Goal: Transaction & Acquisition: Purchase product/service

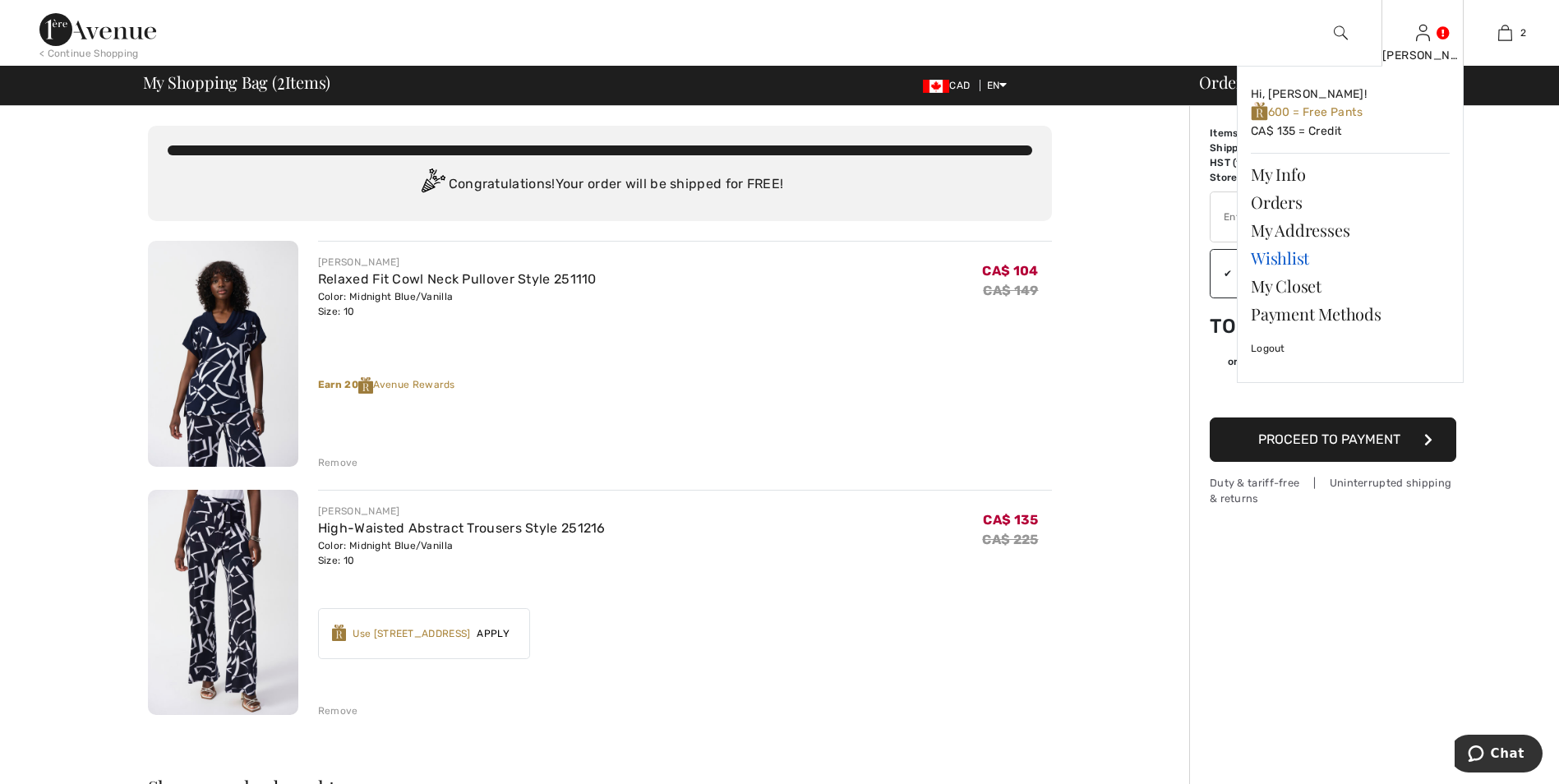
click at [1271, 263] on link "Wishlist" at bounding box center [1350, 258] width 199 height 28
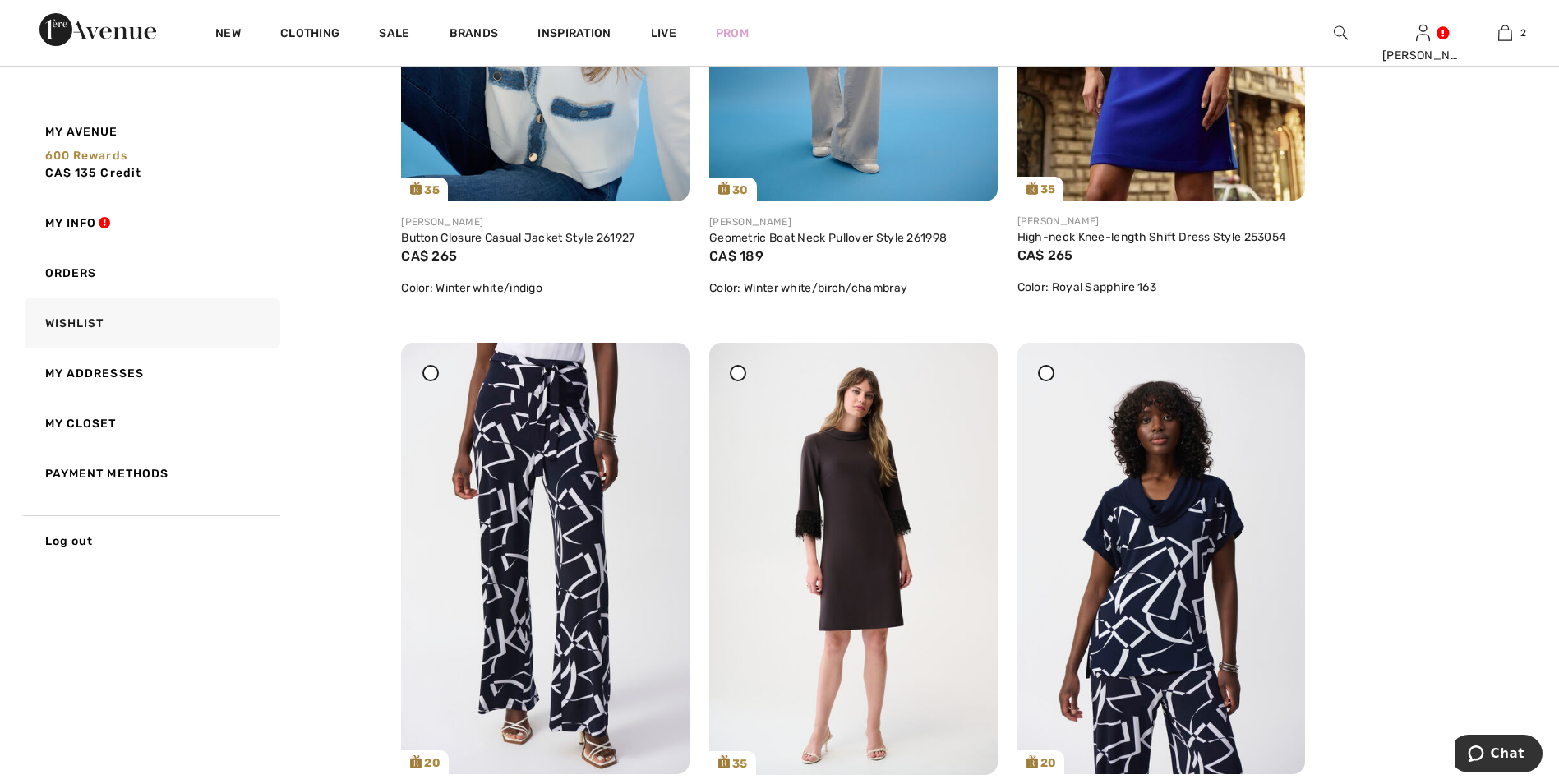
scroll to position [657, 0]
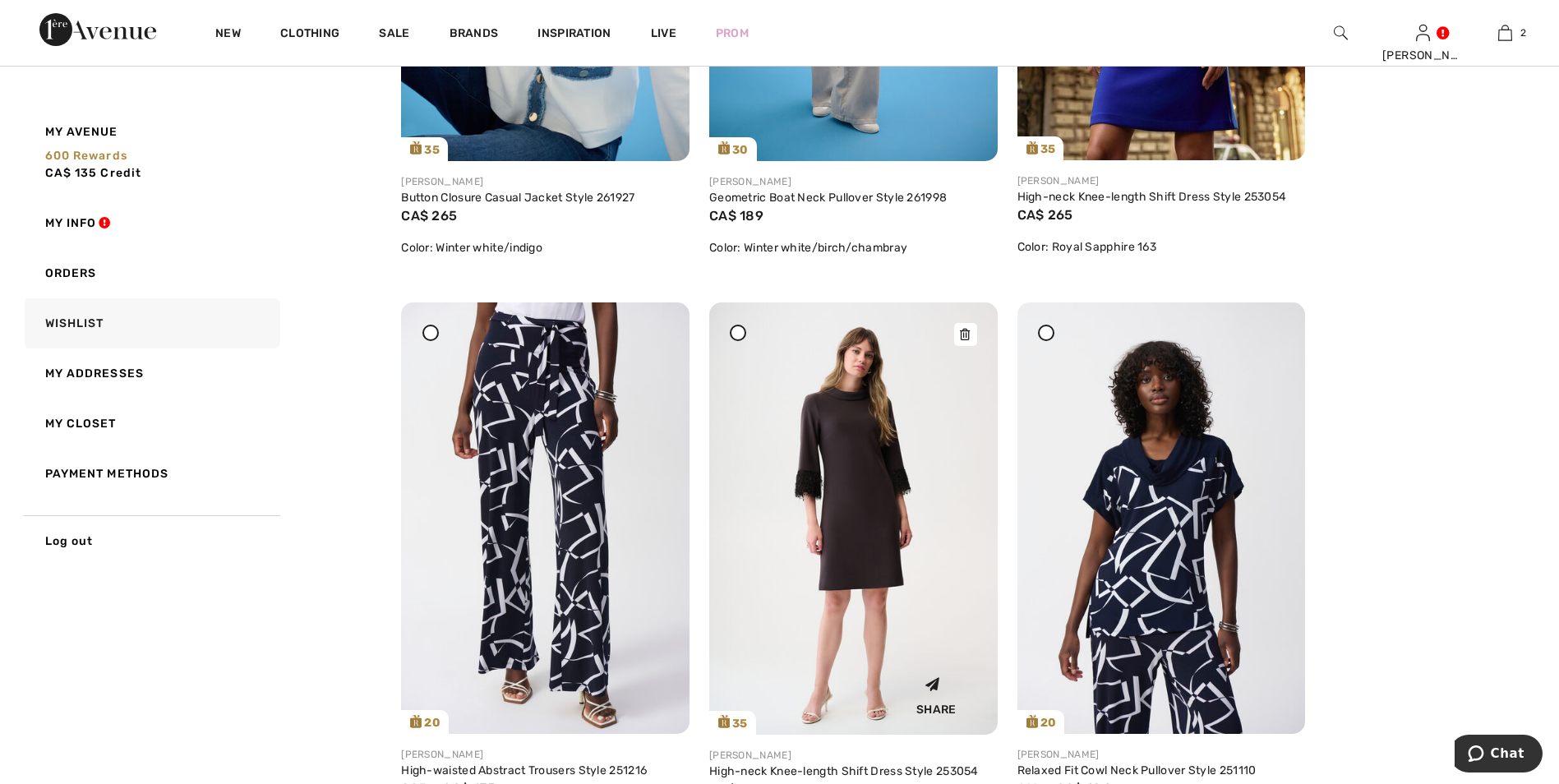
click at [965, 341] on div at bounding box center [965, 334] width 23 height 23
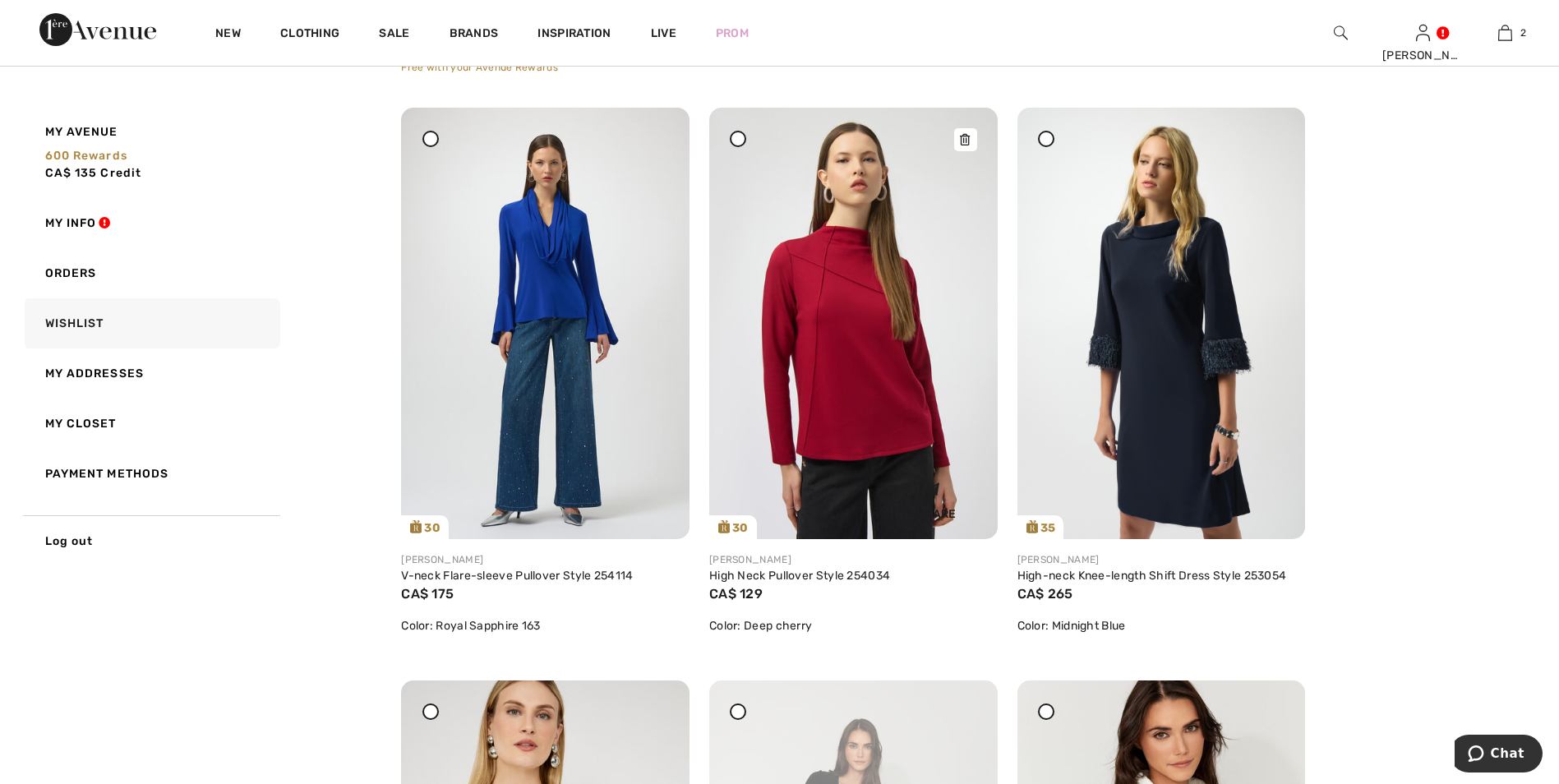
scroll to position [1479, 0]
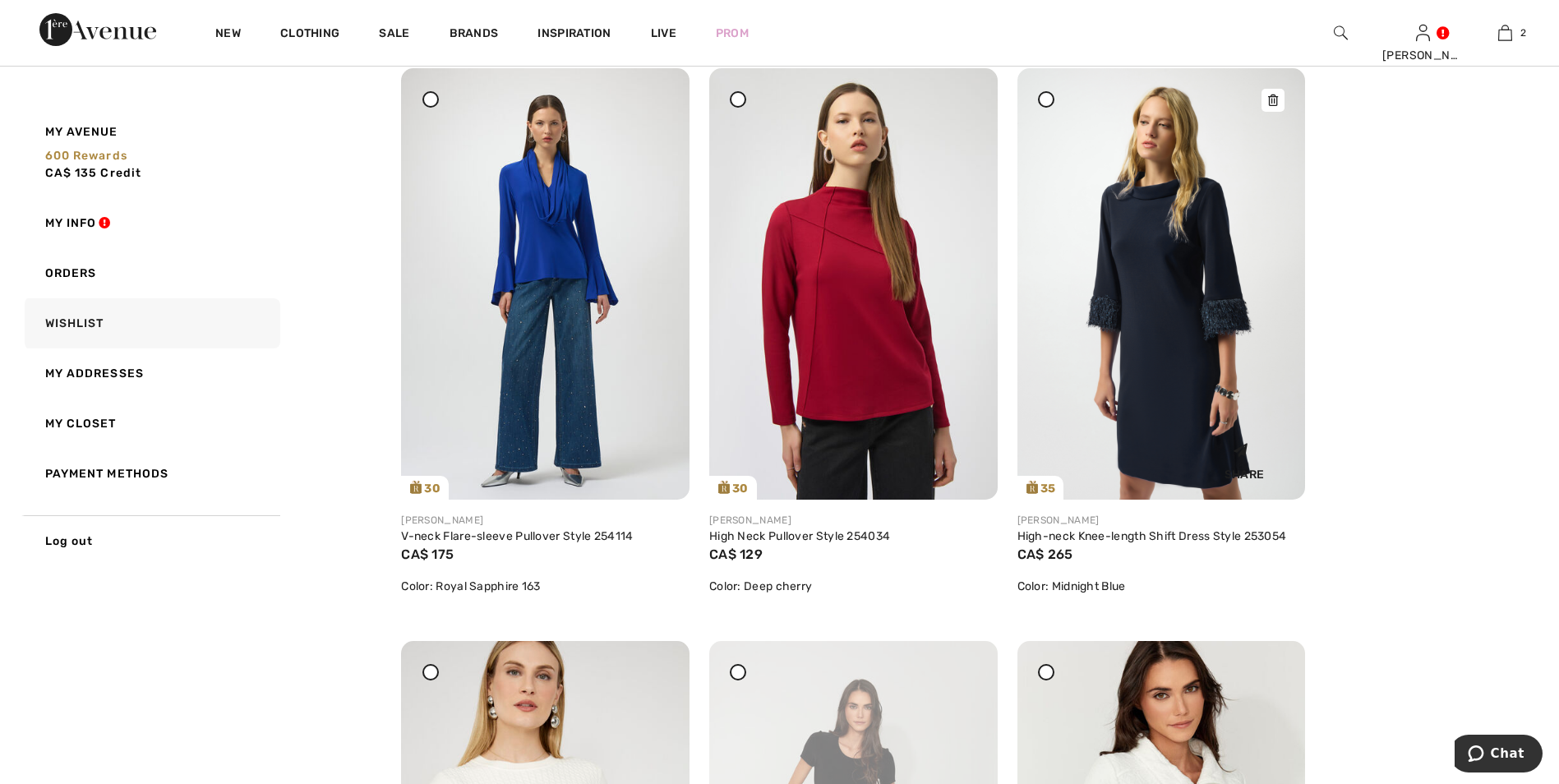
click at [1275, 97] on icon at bounding box center [1273, 100] width 10 height 11
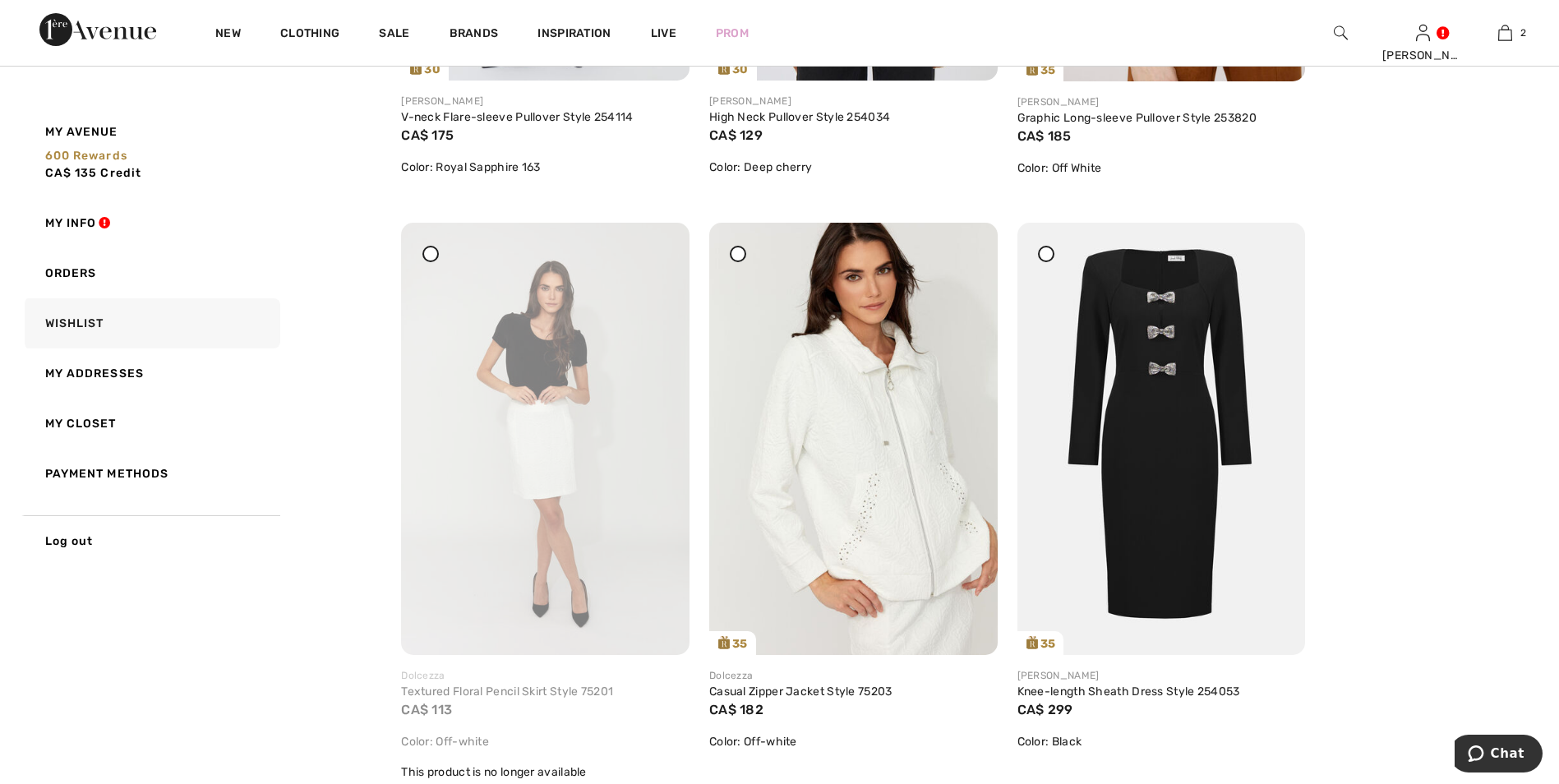
scroll to position [1972, 0]
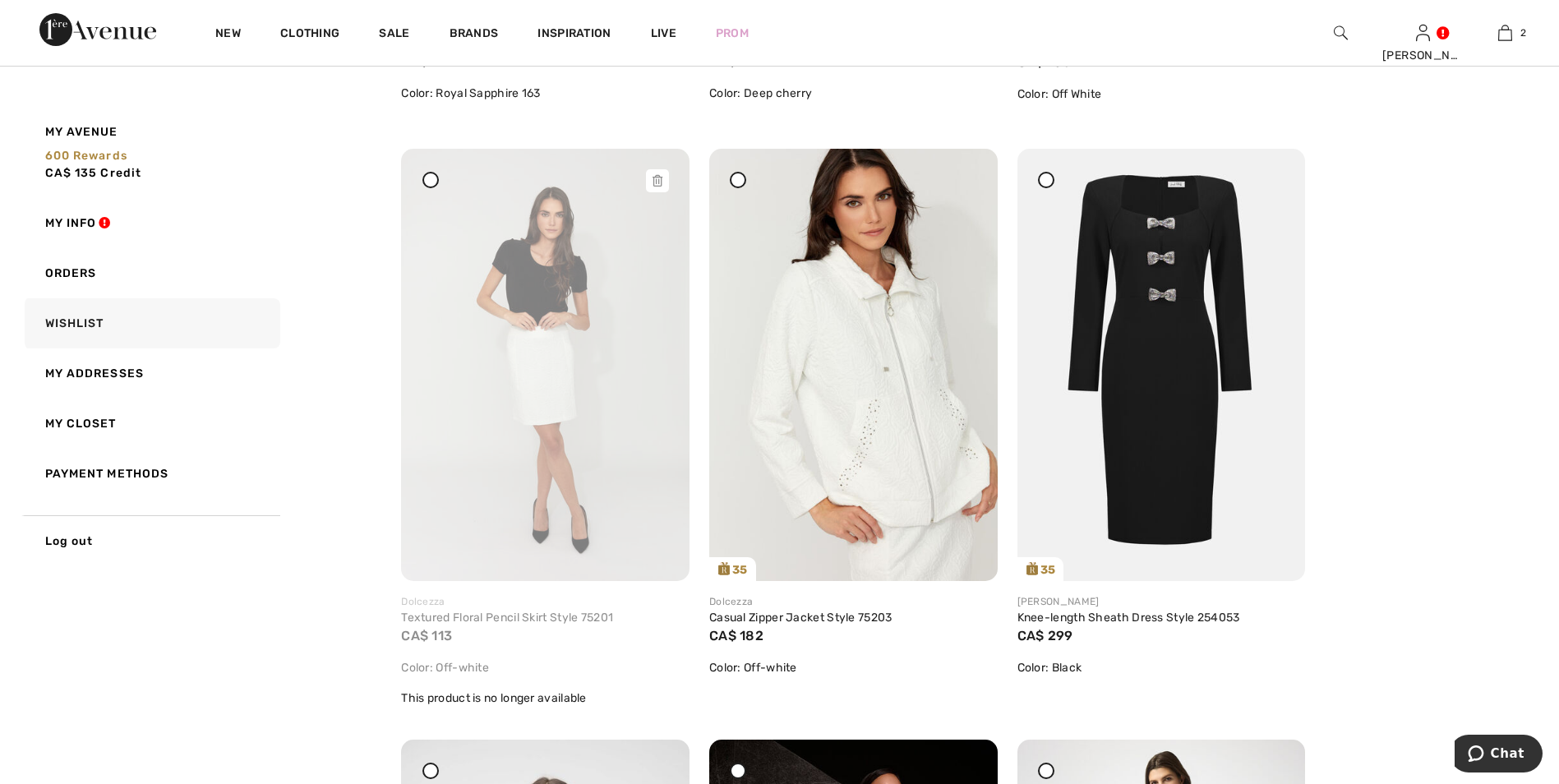
click at [659, 178] on icon at bounding box center [657, 180] width 10 height 11
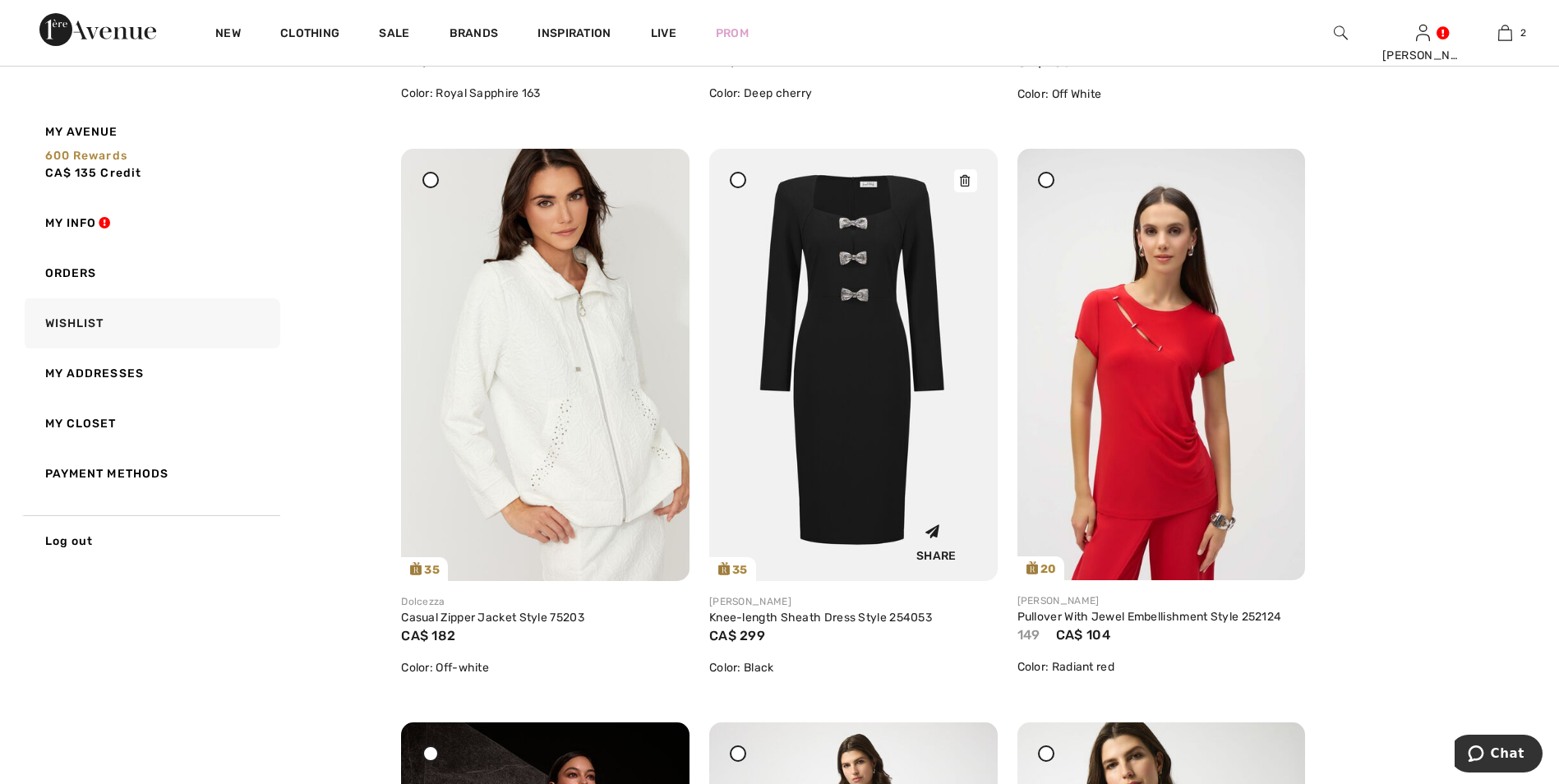
click at [965, 178] on icon at bounding box center [964, 180] width 10 height 11
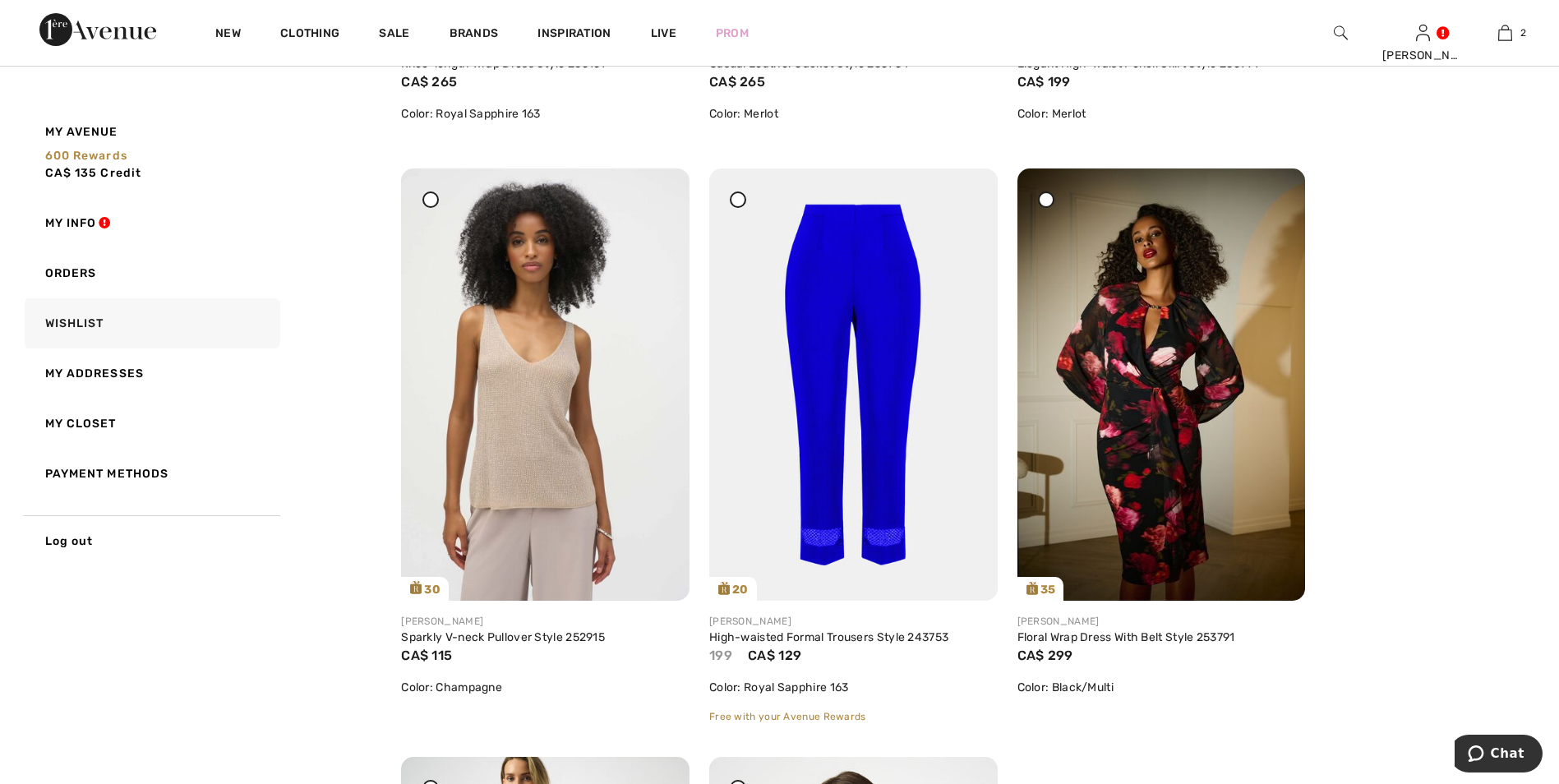
scroll to position [3123, 0]
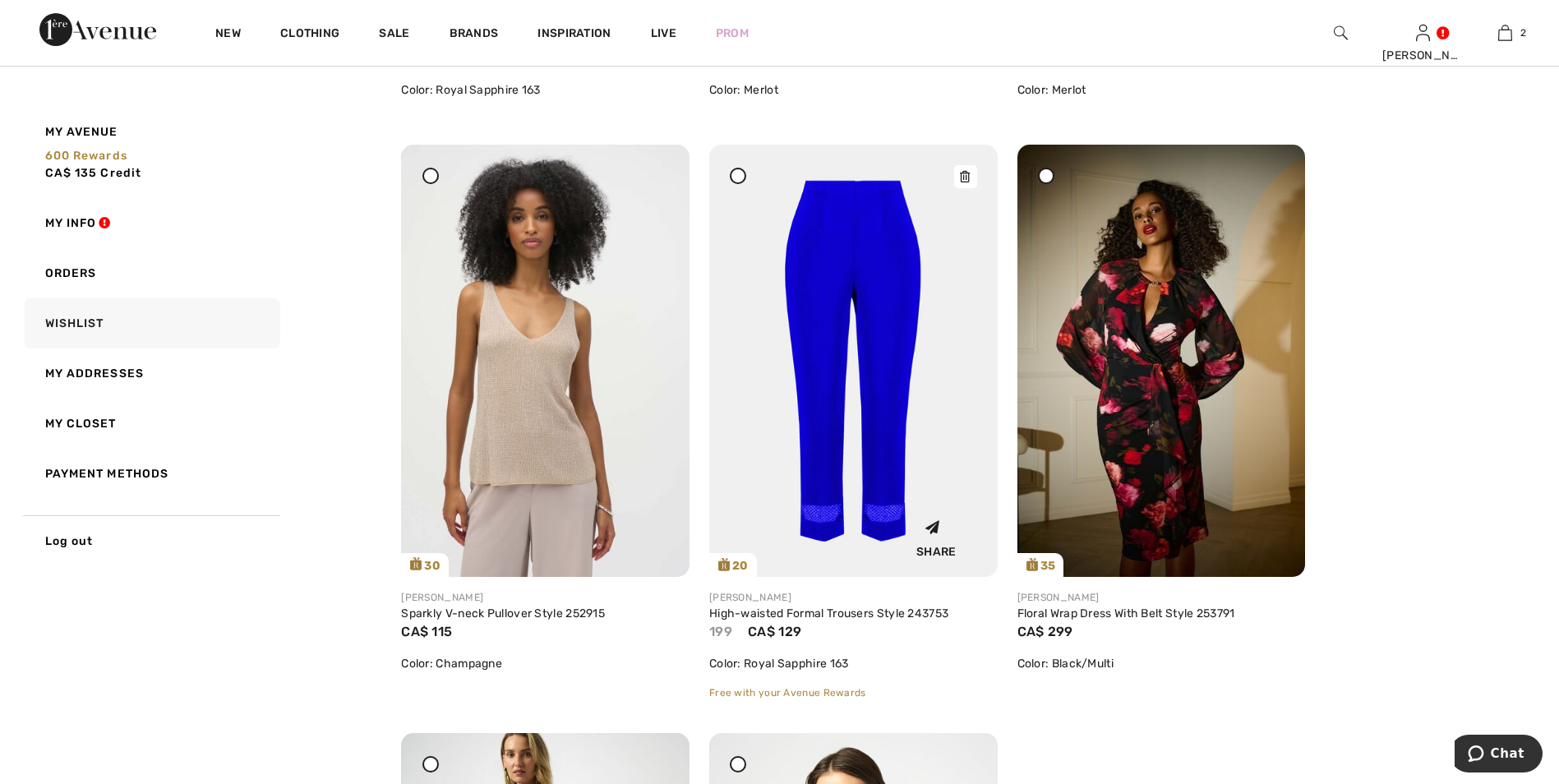
click at [906, 302] on img at bounding box center [853, 361] width 288 height 433
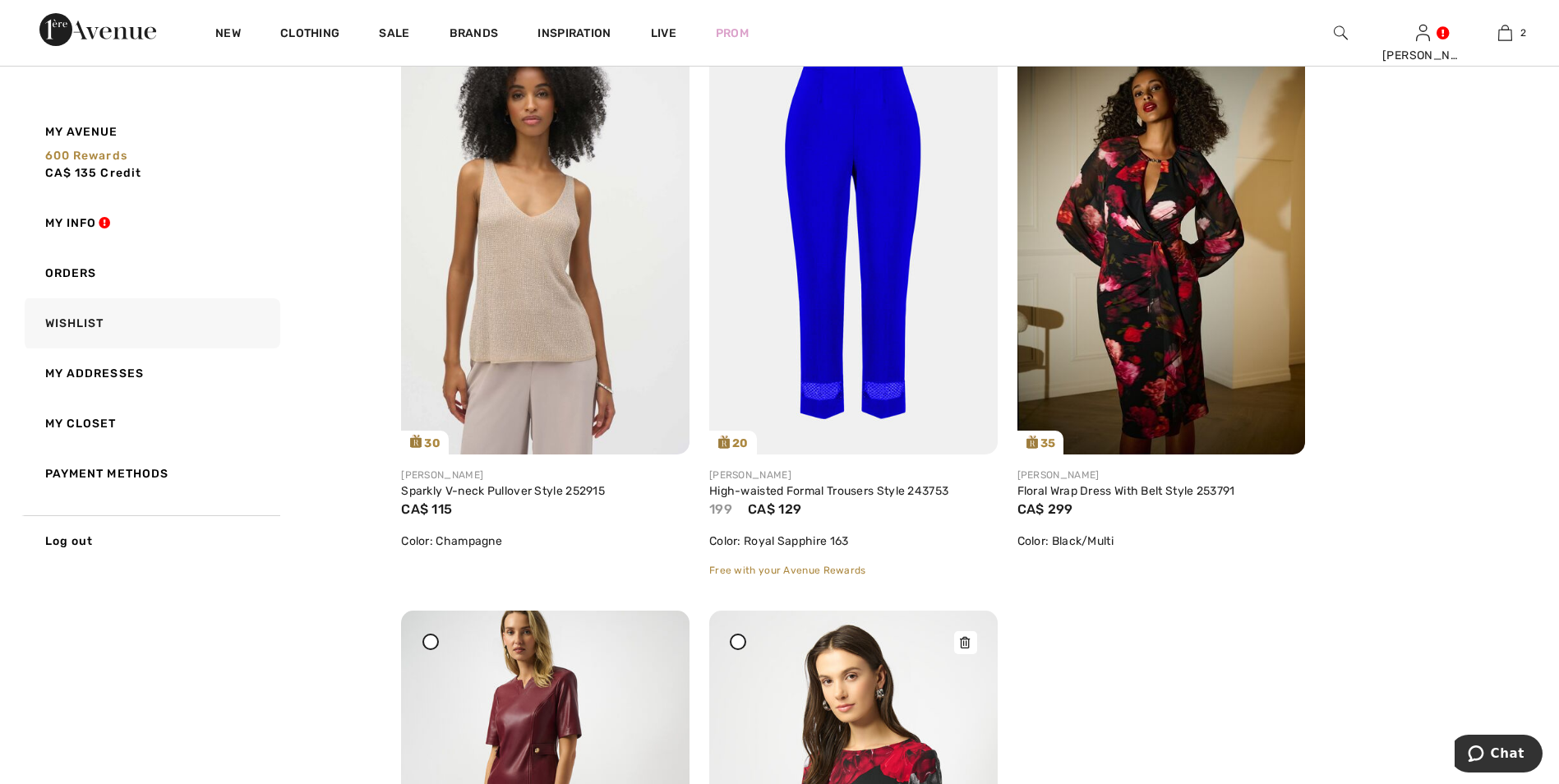
scroll to position [3123, 0]
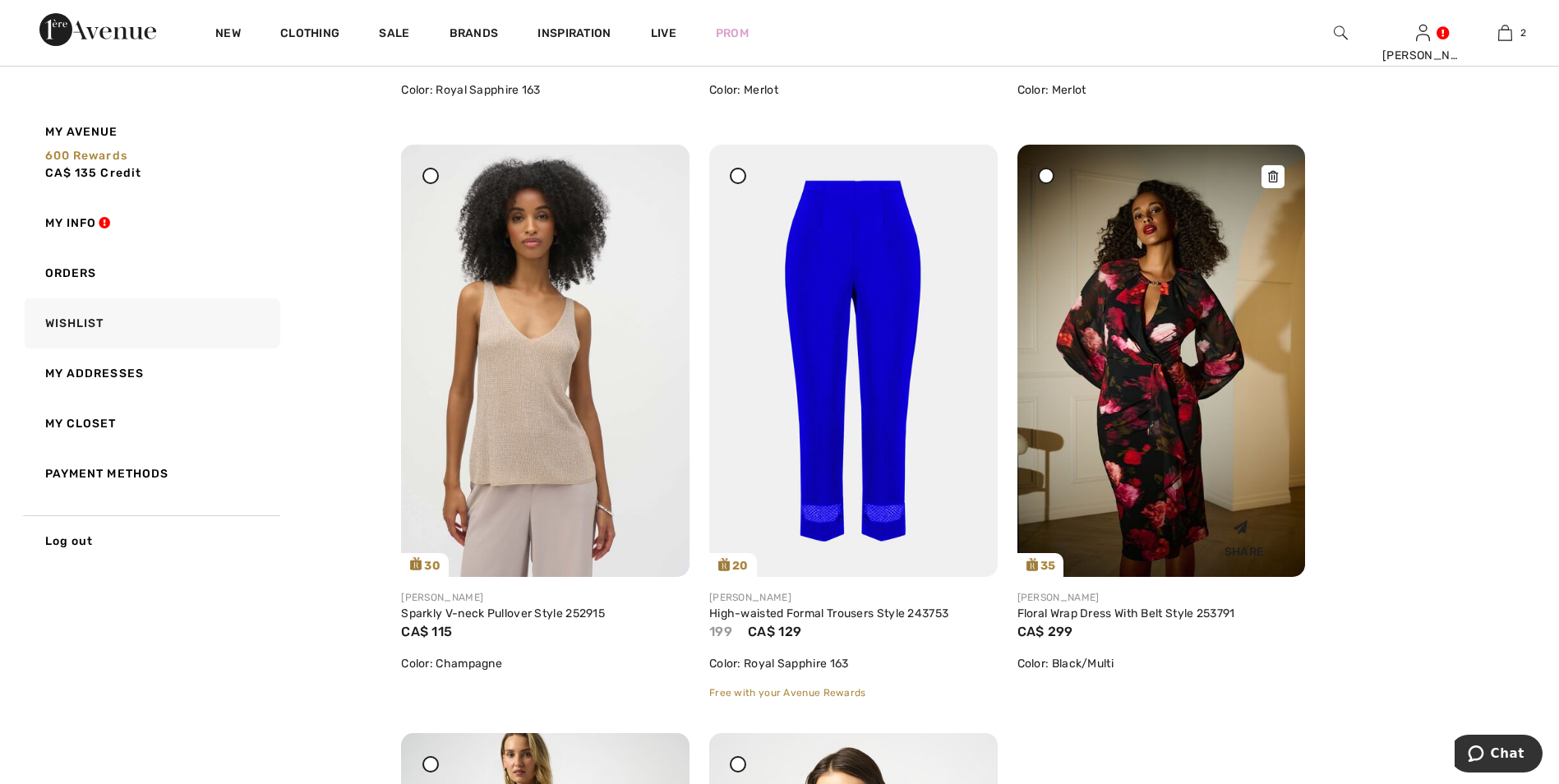
click at [1185, 361] on img at bounding box center [1161, 361] width 288 height 433
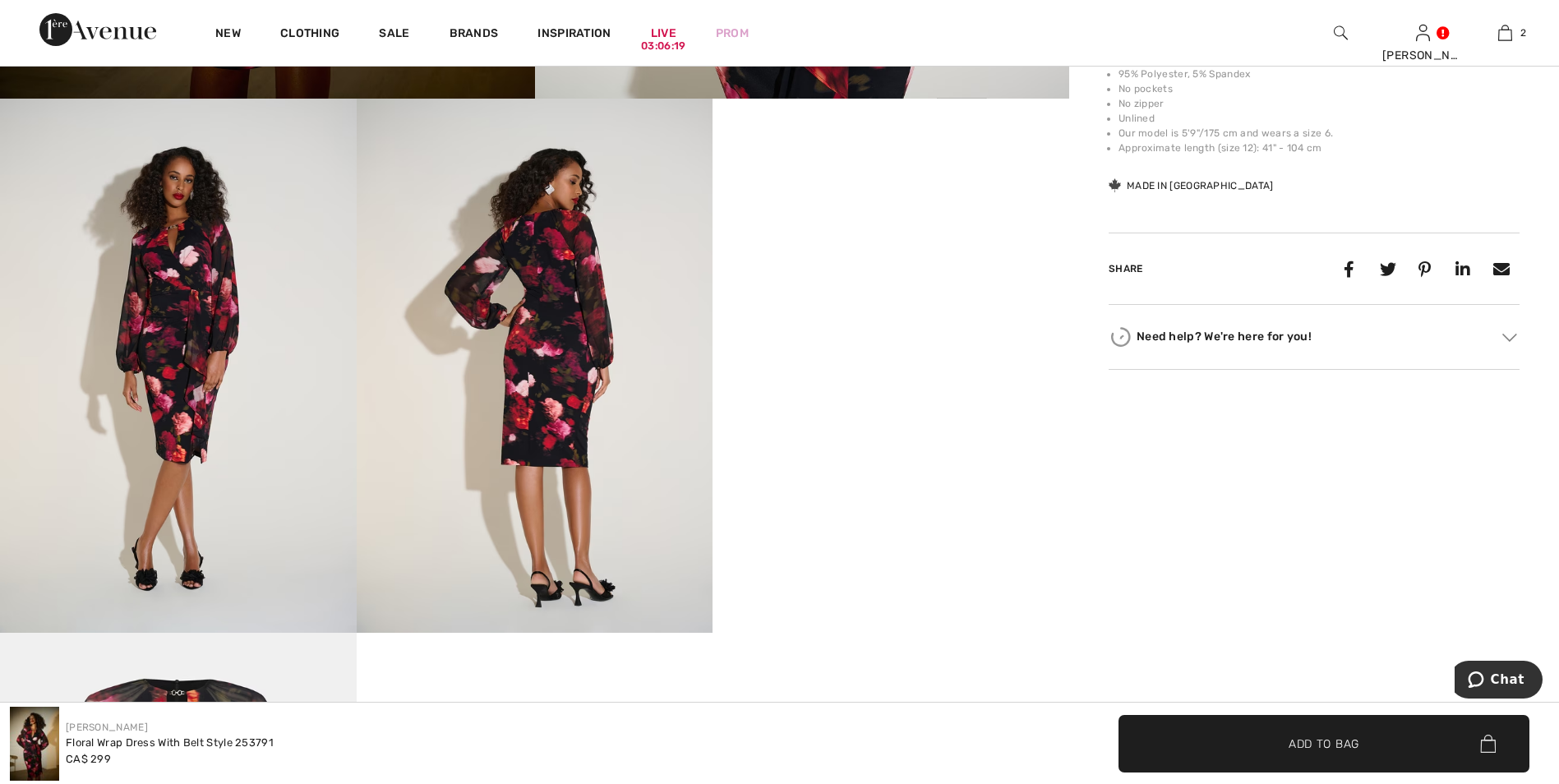
scroll to position [822, 0]
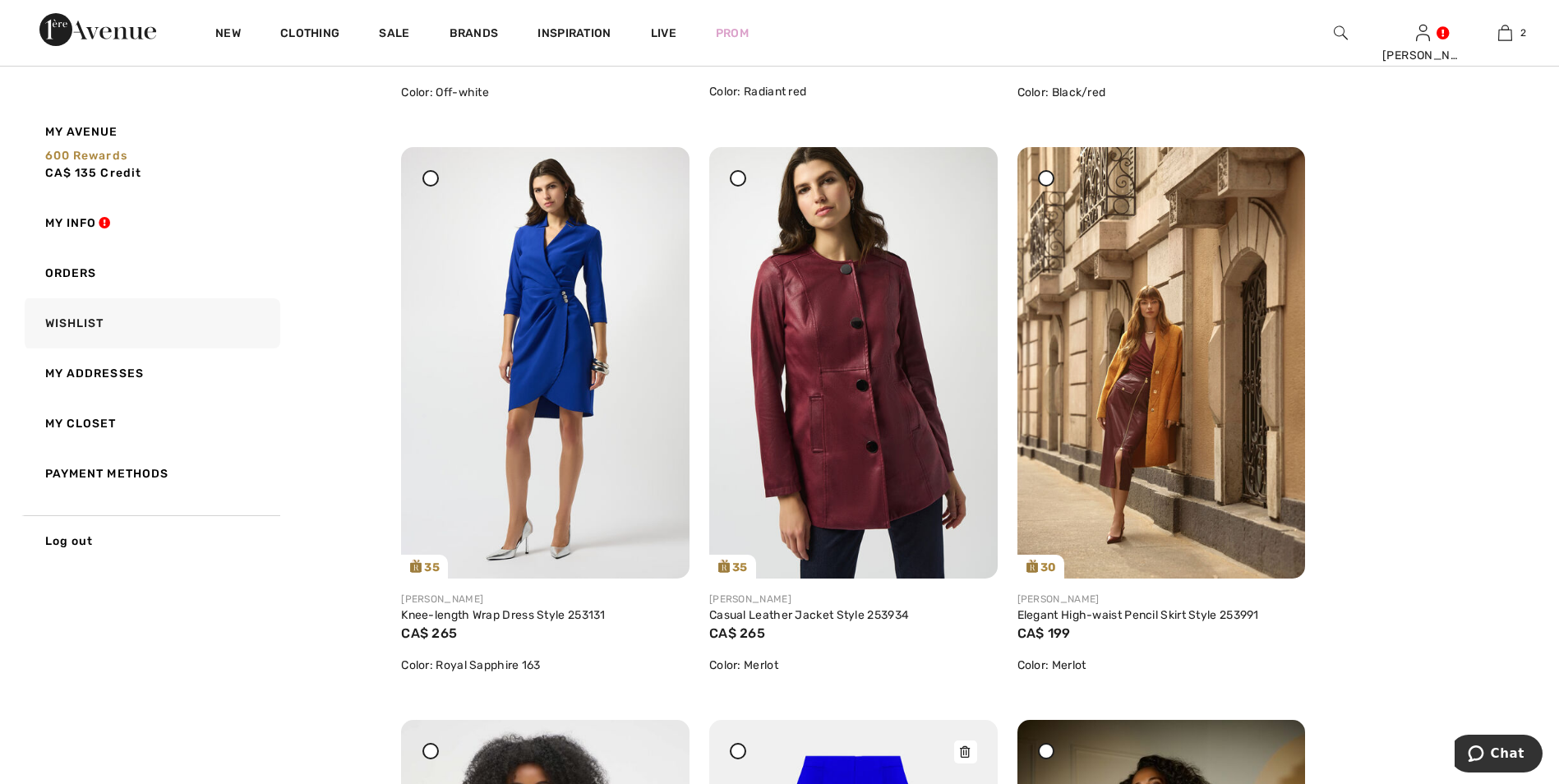
scroll to position [2466, 0]
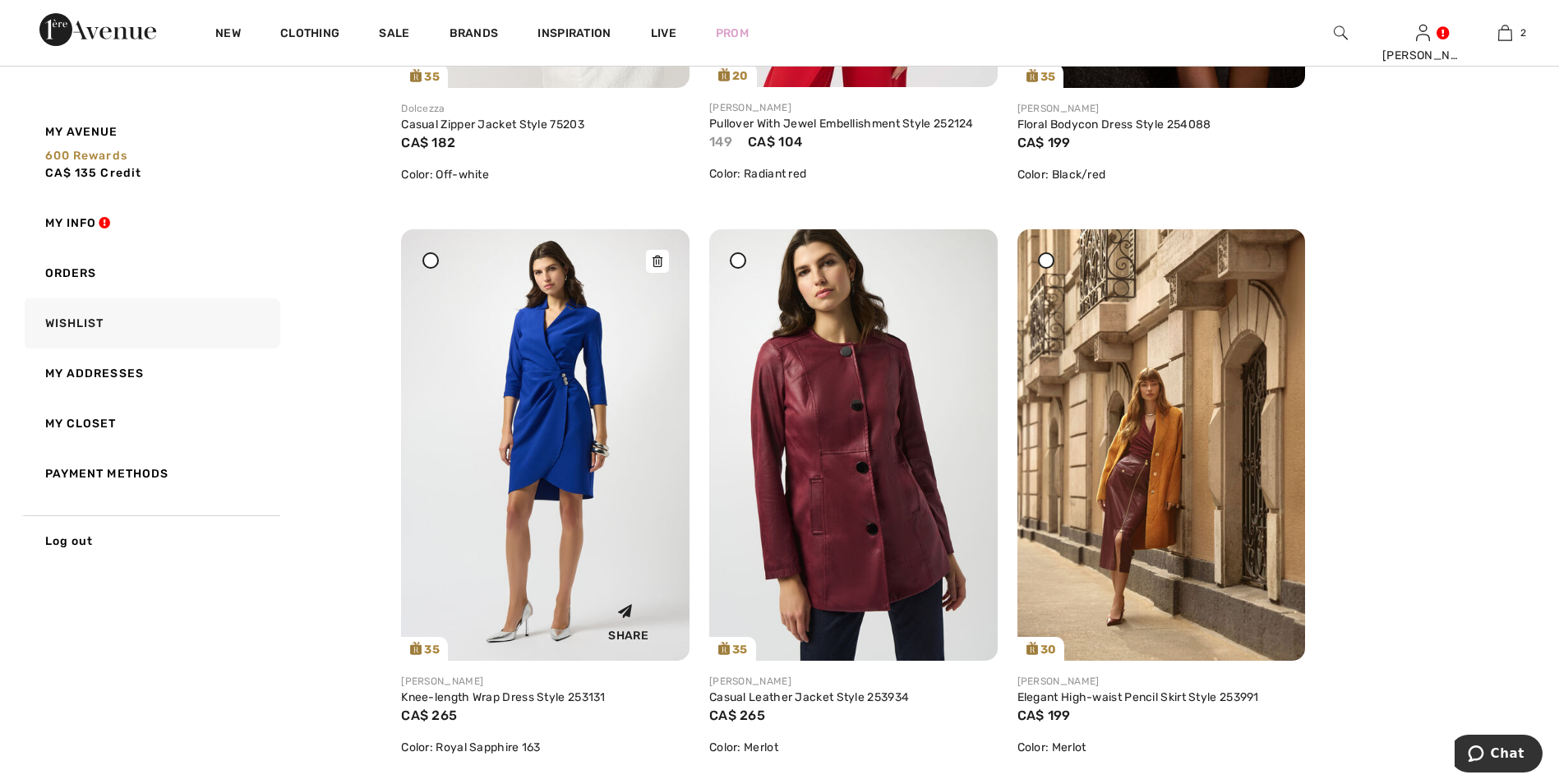
click at [560, 406] on img at bounding box center [546, 445] width 288 height 432
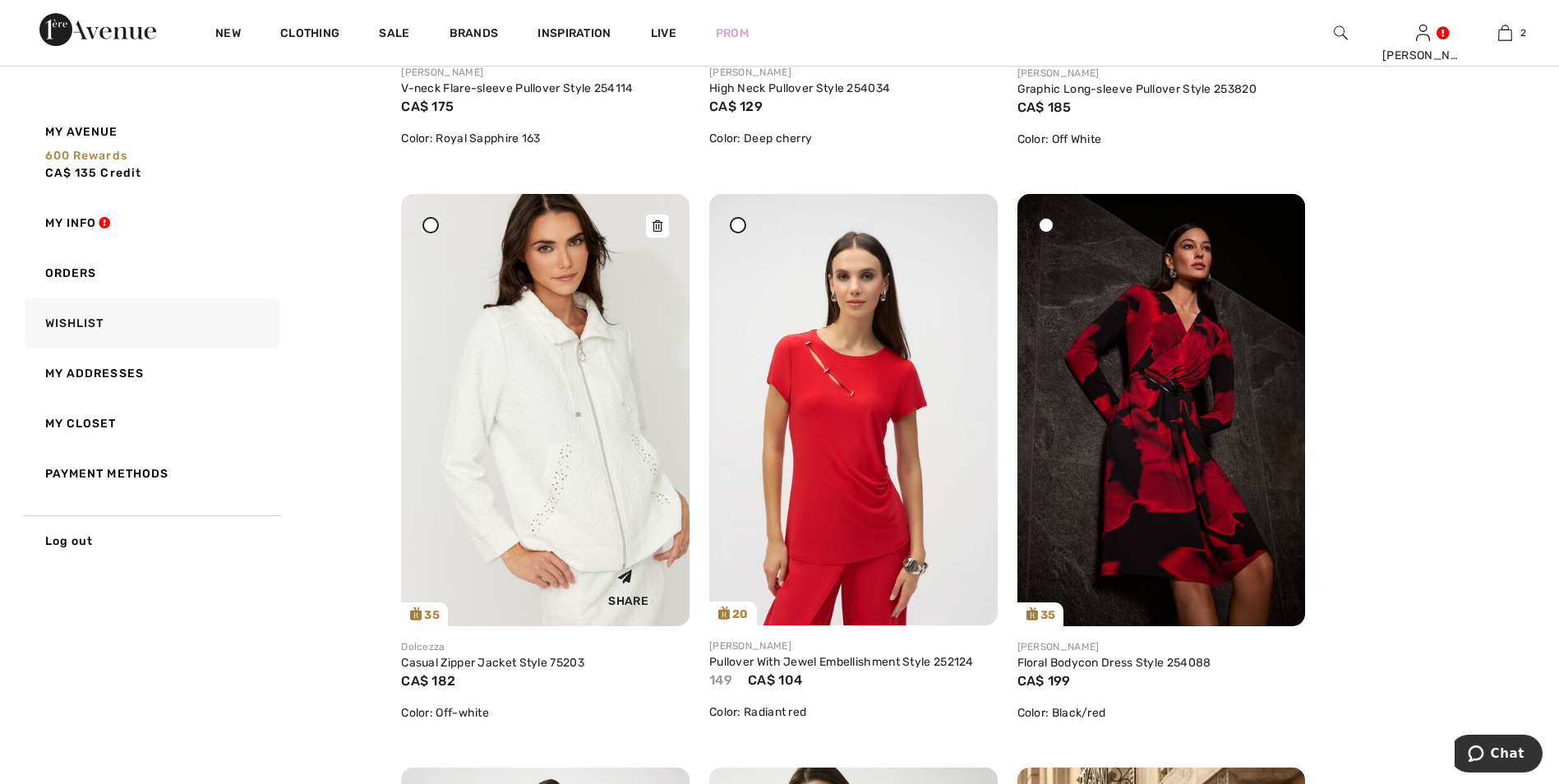
scroll to position [1891, 0]
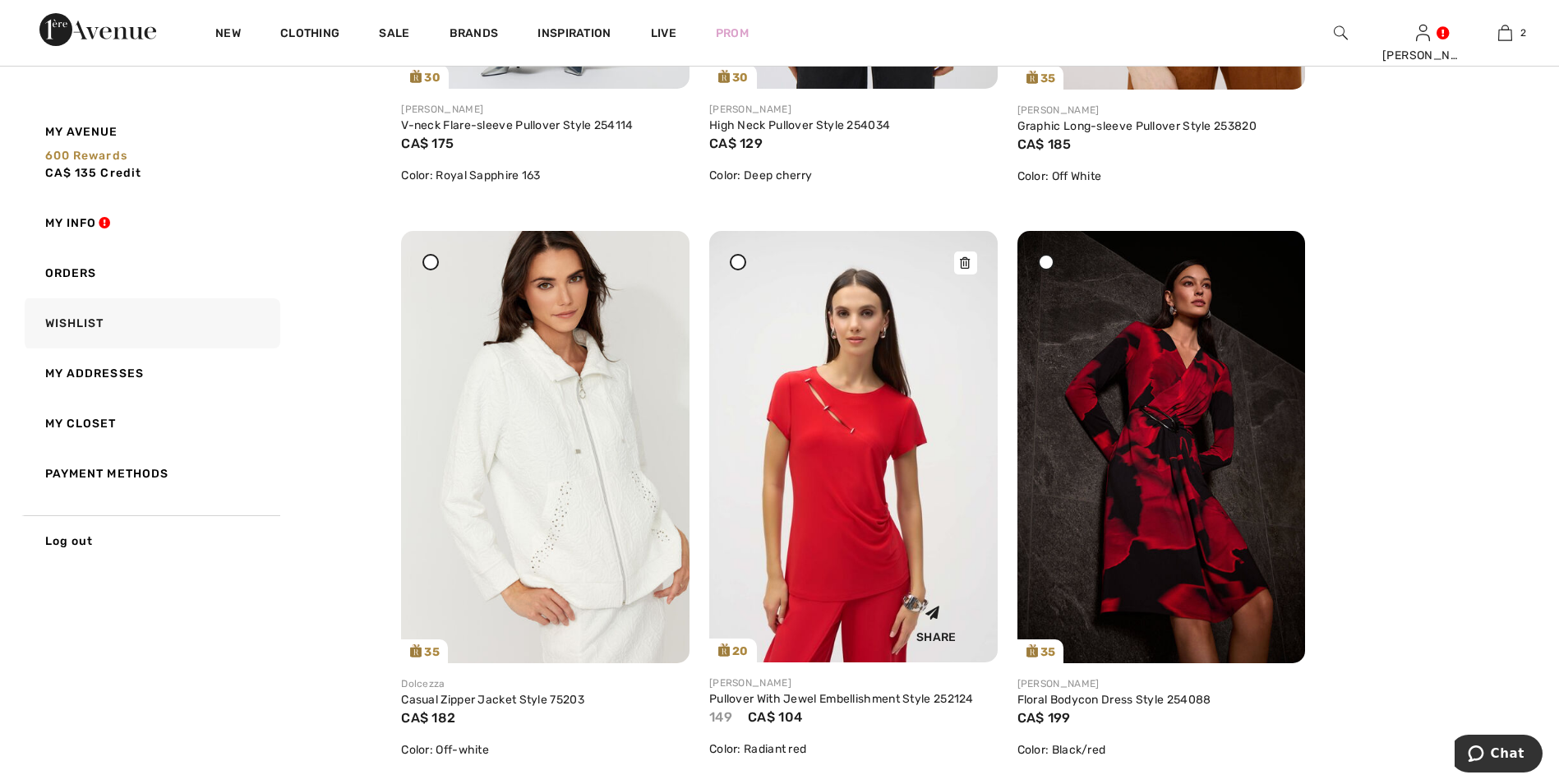
click at [967, 262] on icon at bounding box center [964, 263] width 10 height 11
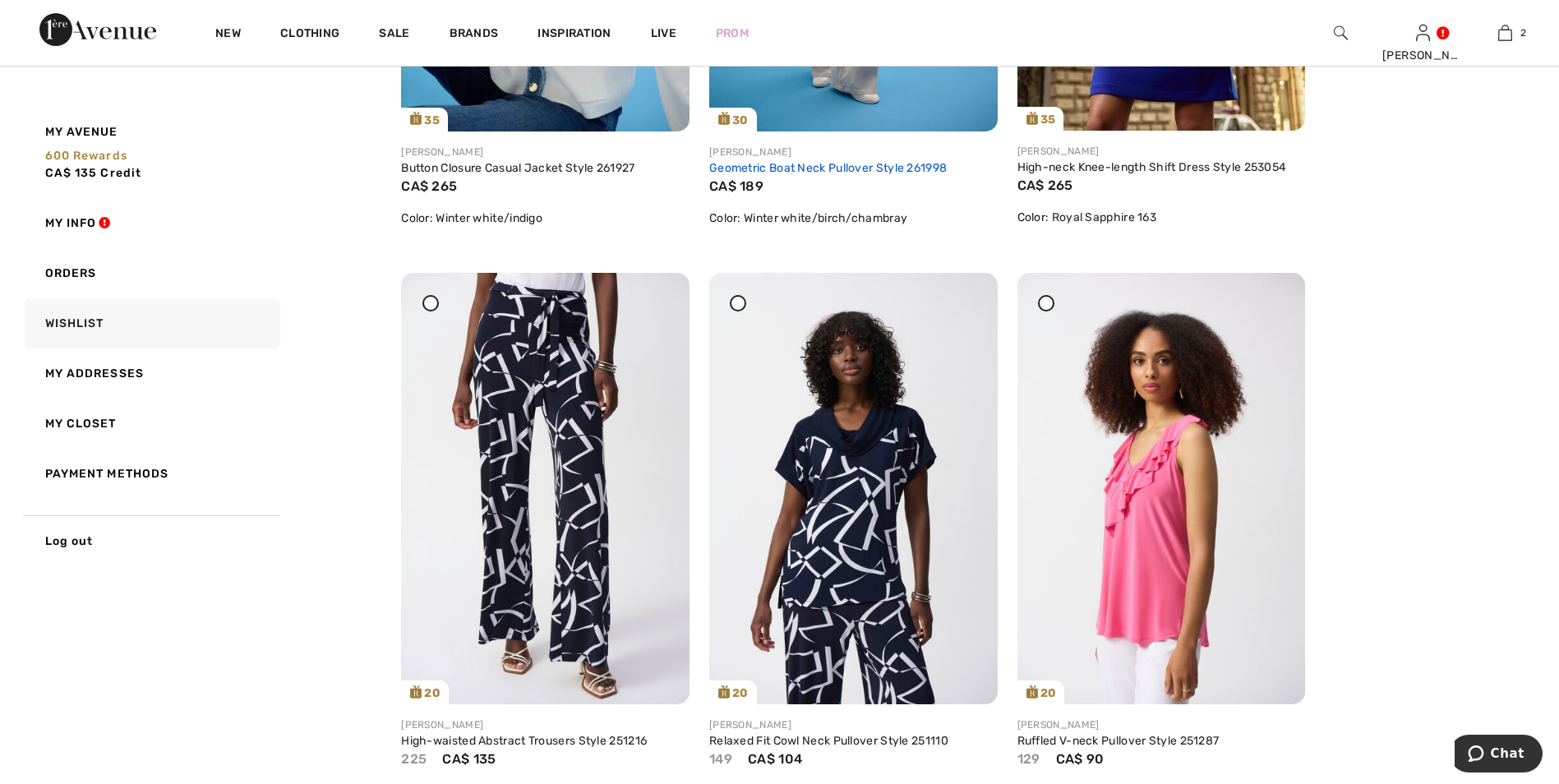
scroll to position [657, 0]
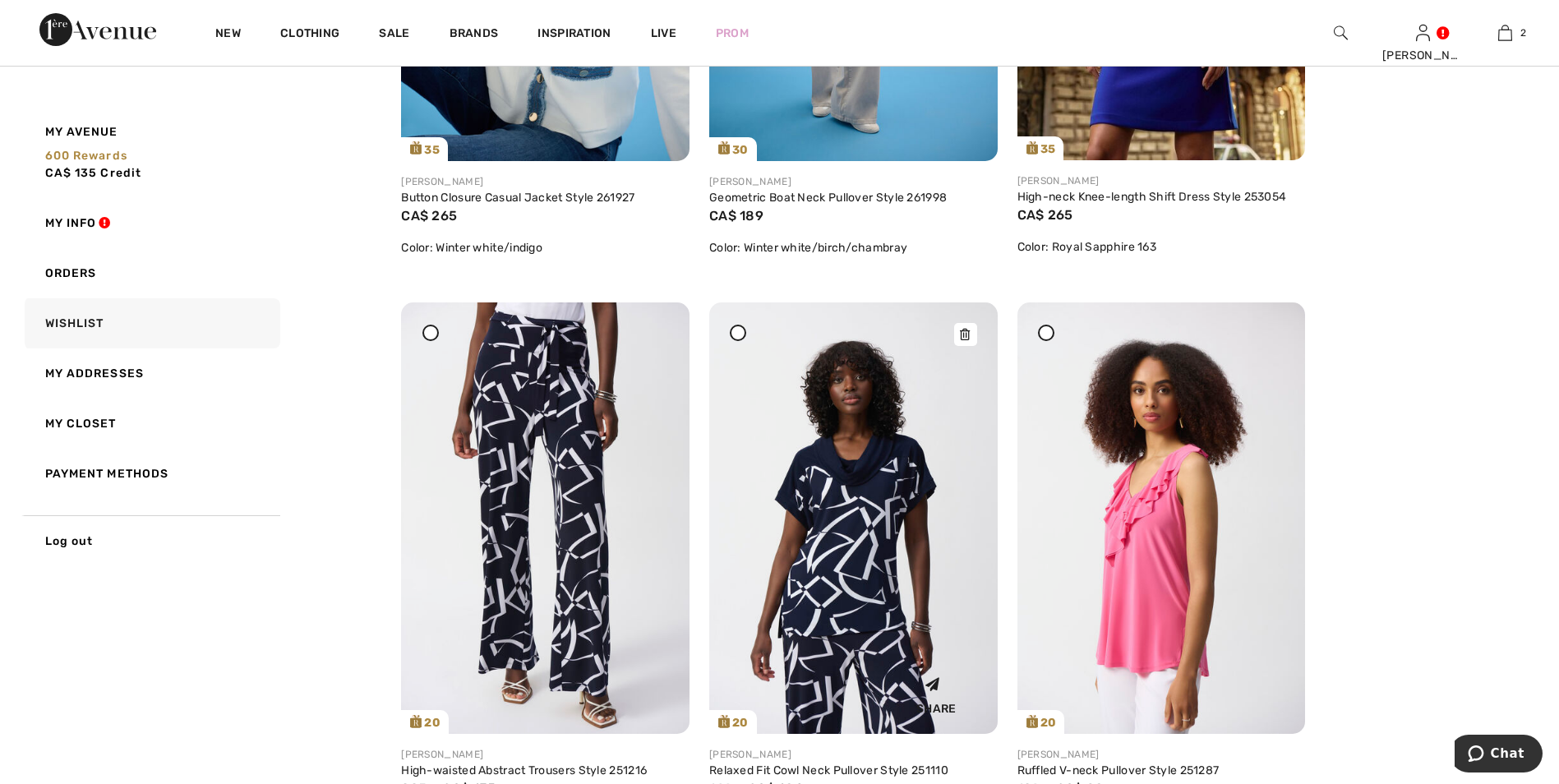
click at [968, 337] on icon at bounding box center [964, 335] width 10 height 11
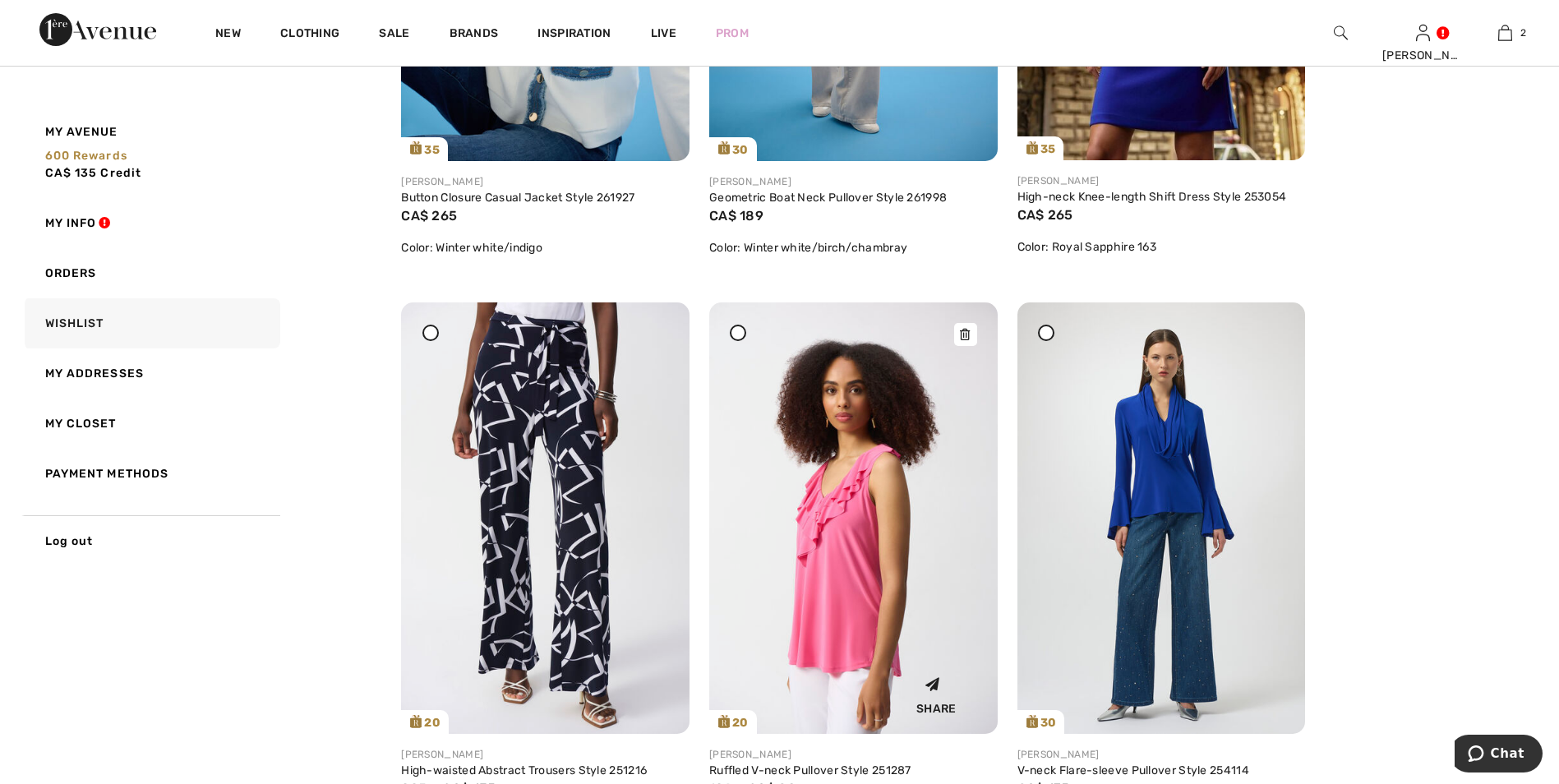
click at [964, 334] on icon at bounding box center [964, 335] width 10 height 11
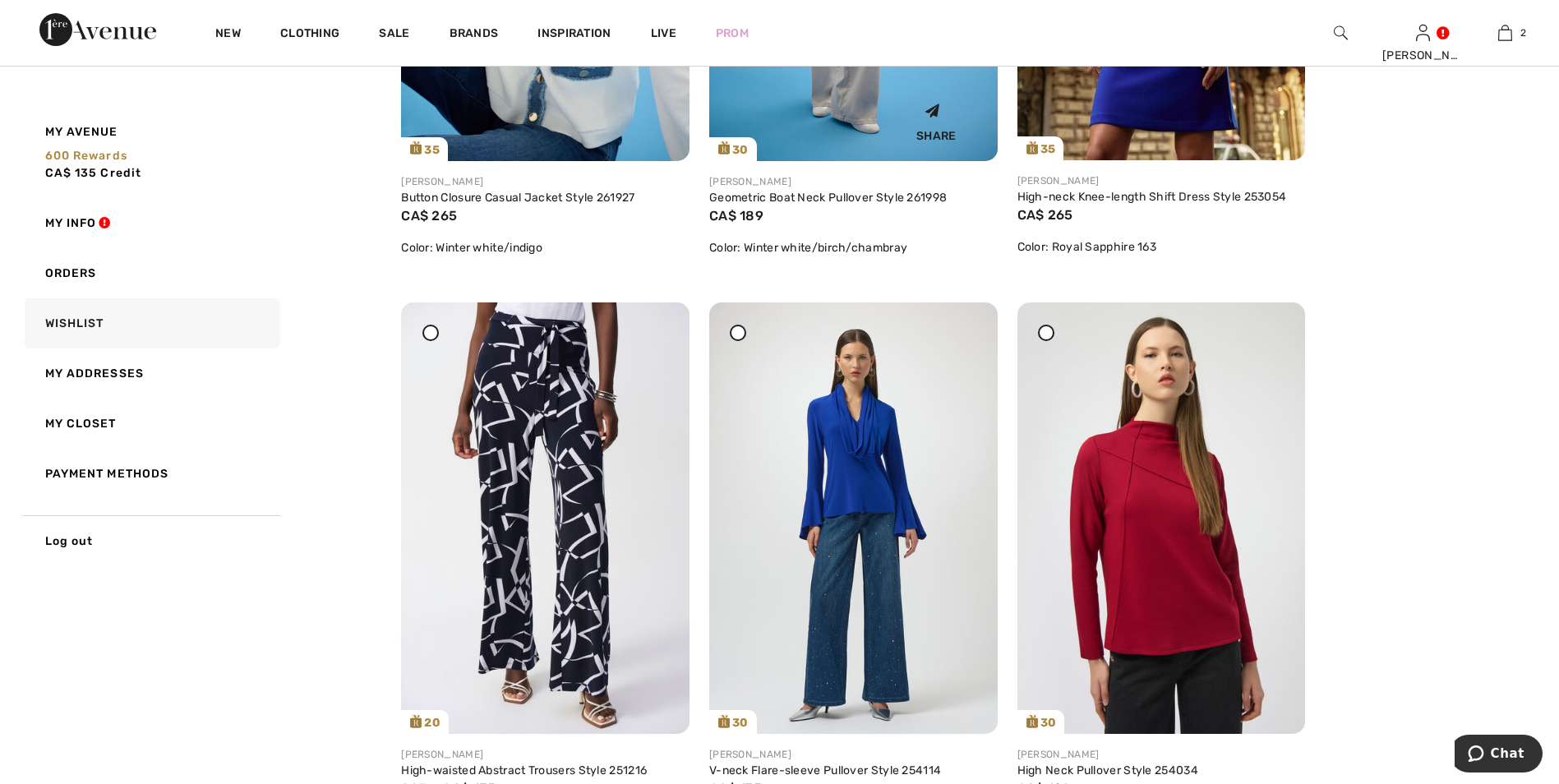
drag, startPoint x: 662, startPoint y: 337, endPoint x: 855, endPoint y: 76, distance: 324.6
click at [662, 320] on icon at bounding box center [657, 313] width 10 height 11
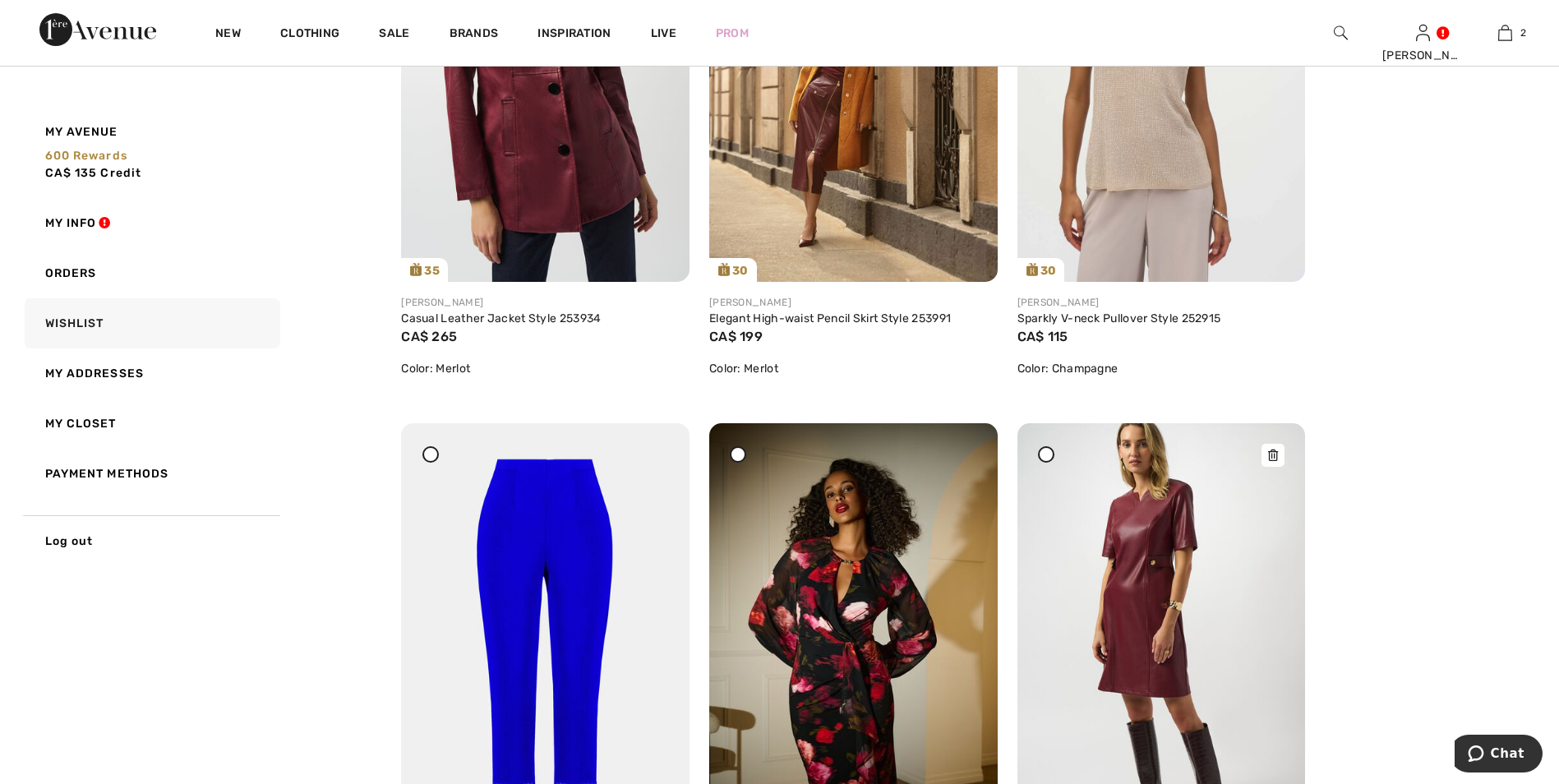
scroll to position [2219, 0]
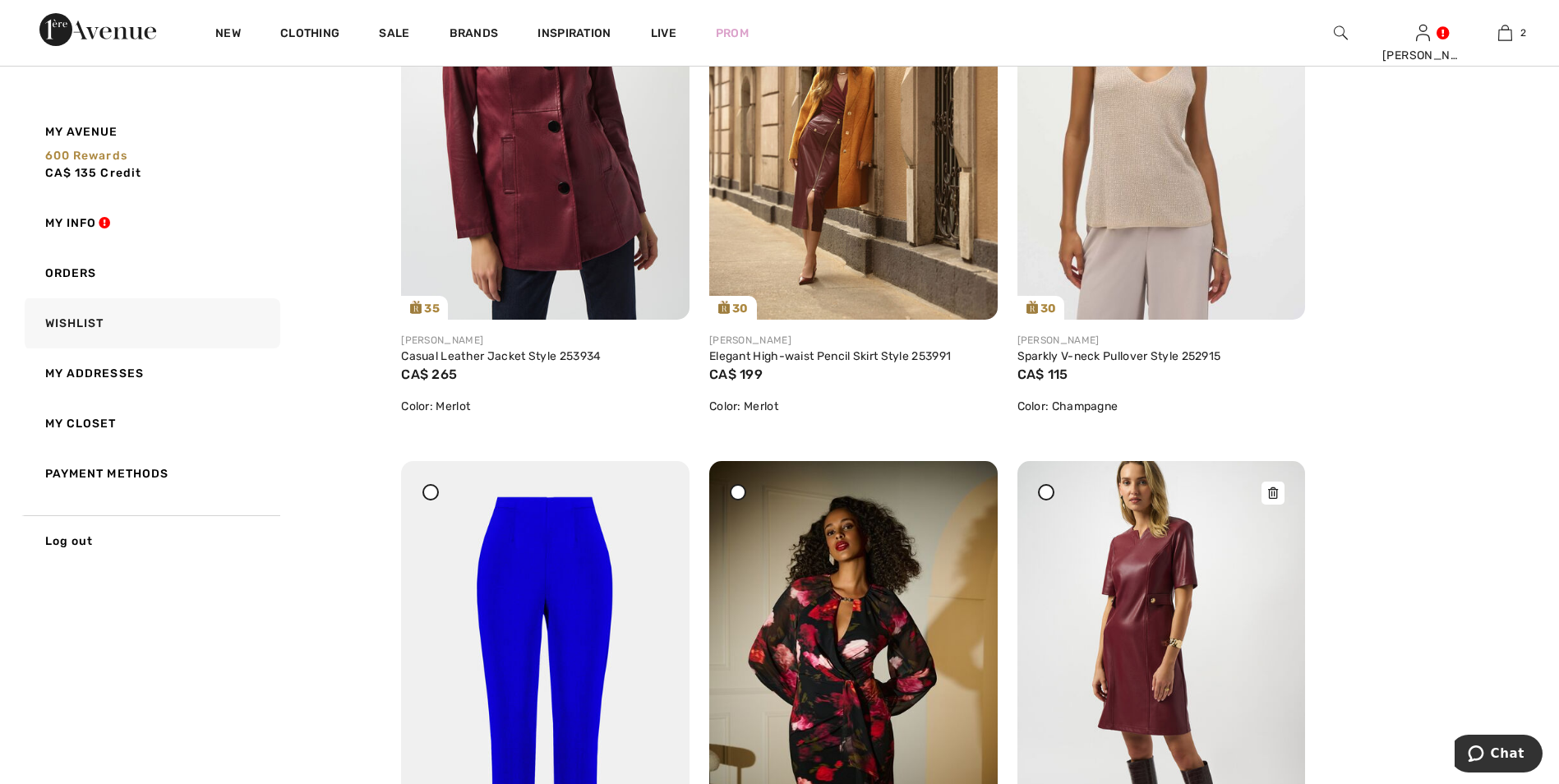
click at [1156, 600] on img at bounding box center [1161, 677] width 288 height 432
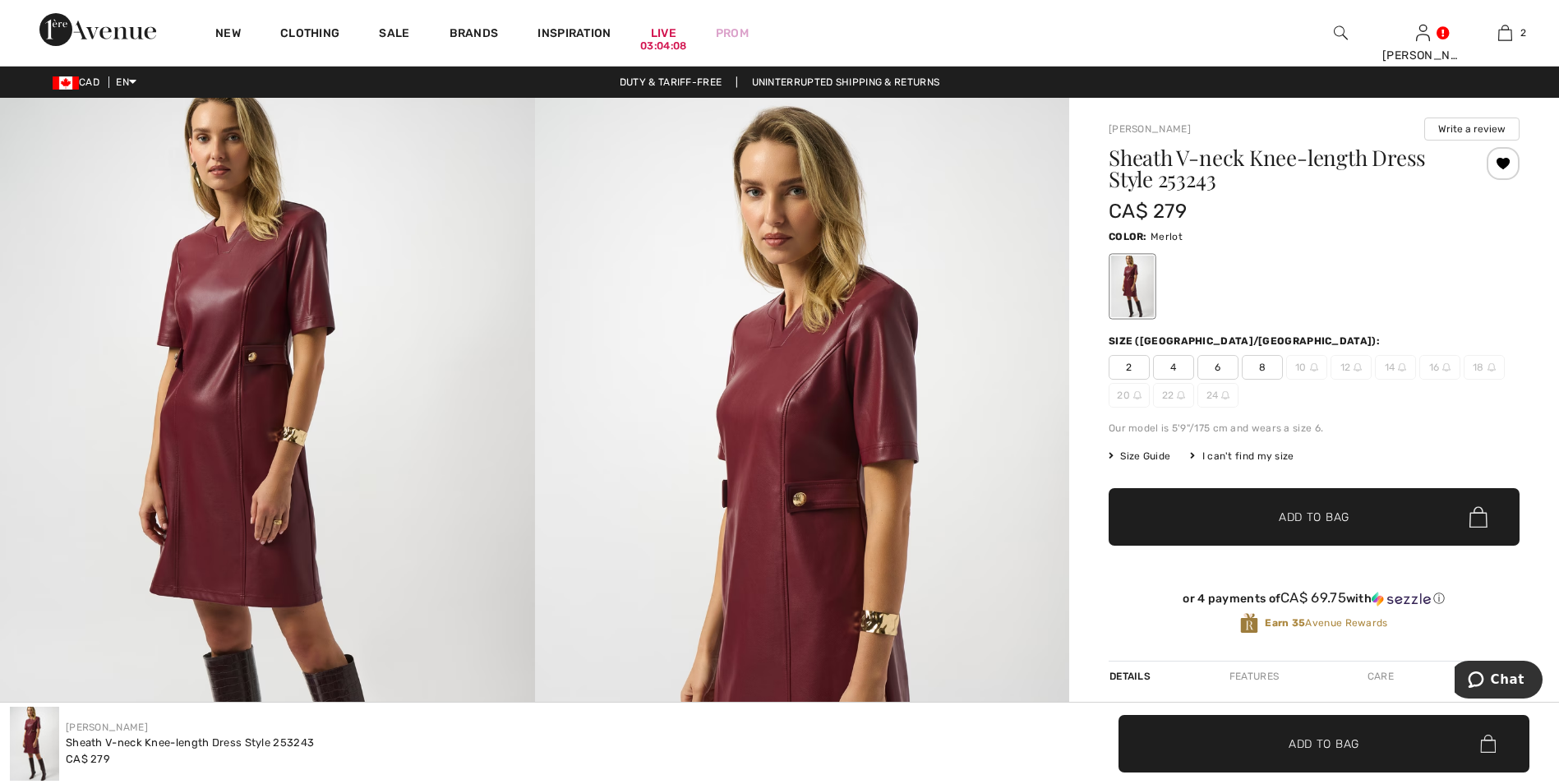
click at [251, 357] on img at bounding box center [267, 498] width 535 height 802
